Goal: Ask a question

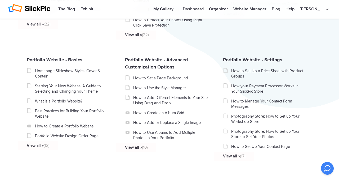
scroll to position [223, 0]
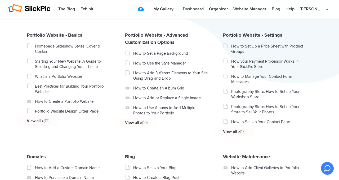
click at [29, 48] on icon at bounding box center [29, 45] width 4 height 5
click at [330, 169] on icon at bounding box center [328, 168] width 6 height 6
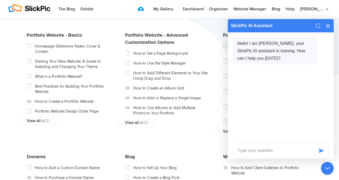
click at [251, 152] on textarea at bounding box center [274, 150] width 81 height 15
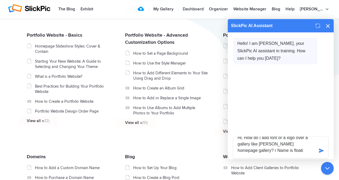
drag, startPoint x: 255, startPoint y: 152, endPoint x: 290, endPoint y: 149, distance: 34.6
click at [289, 151] on textarea "Hi, How do I add font or a logo over a gallery like [PERSON_NAME] homepage gall…" at bounding box center [274, 147] width 81 height 21
type textarea "Hi, How do I add font or a logo over a gallery like [PERSON_NAME] homepage gall…"
click at [322, 150] on icon "button" at bounding box center [322, 150] width 5 height 4
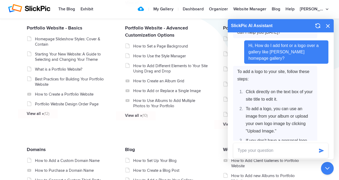
scroll to position [0, 0]
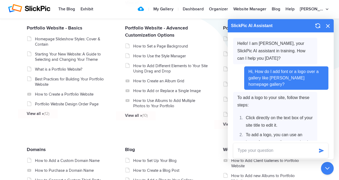
click at [259, 77] on span "Hi, How do I add font or a logo over a gallery like [PERSON_NAME] homepage gall…" at bounding box center [286, 77] width 74 height 19
drag, startPoint x: 249, startPoint y: 71, endPoint x: 268, endPoint y: 83, distance: 22.5
click at [267, 85] on span "Hi, How do I add font or a logo over a gallery like [PERSON_NAME] homepage gall…" at bounding box center [286, 77] width 74 height 19
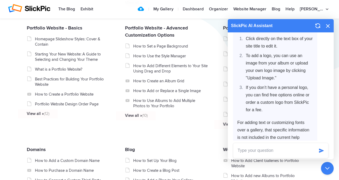
scroll to position [106, 0]
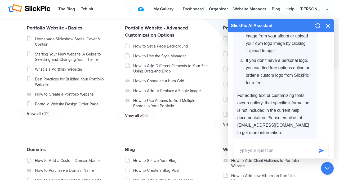
drag, startPoint x: 281, startPoint y: 125, endPoint x: 237, endPoint y: 123, distance: 44.4
click at [236, 124] on span "To add a logo to your site, follow these steps: Click directly on the text box …" at bounding box center [275, 62] width 84 height 153
click at [328, 25] on icon at bounding box center [328, 26] width 6 height 6
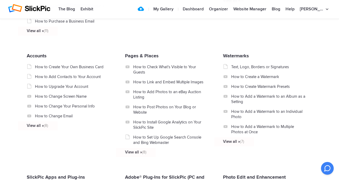
scroll to position [439, 0]
